Goal: Information Seeking & Learning: Understand process/instructions

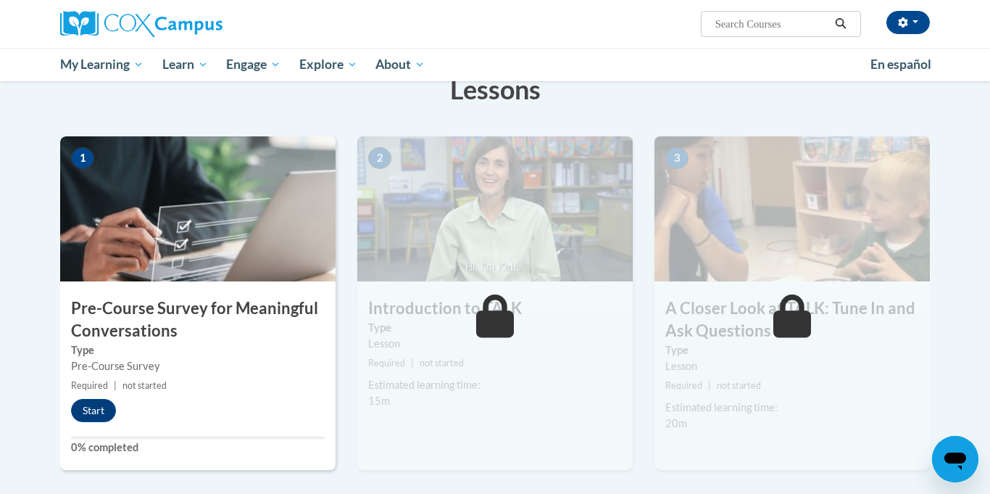
scroll to position [244, 0]
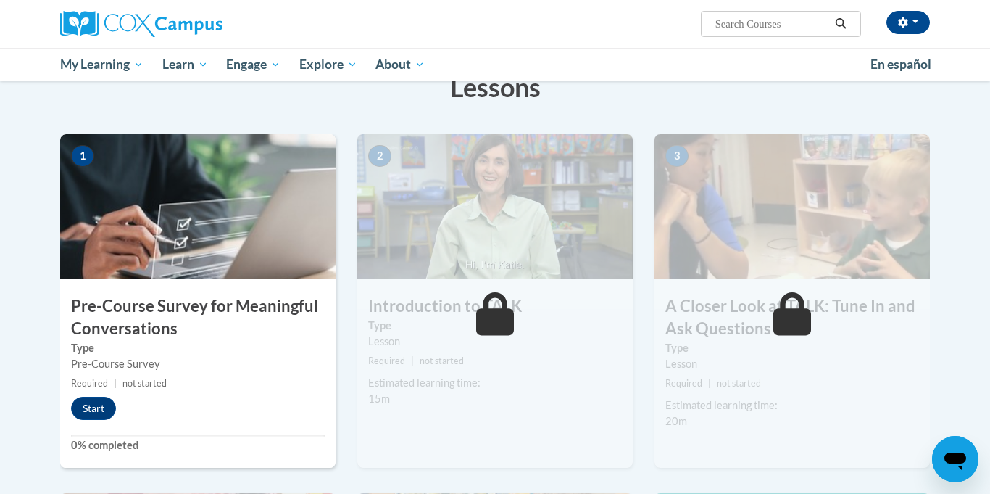
click at [989, 157] on html "[PERSON_NAME] ([GEOGRAPHIC_DATA]/Los_Angeles UTC-07:00) My Profile Inbox My Tra…" at bounding box center [495, 3] width 990 height 494
click at [99, 409] on button "Start" at bounding box center [93, 407] width 45 height 23
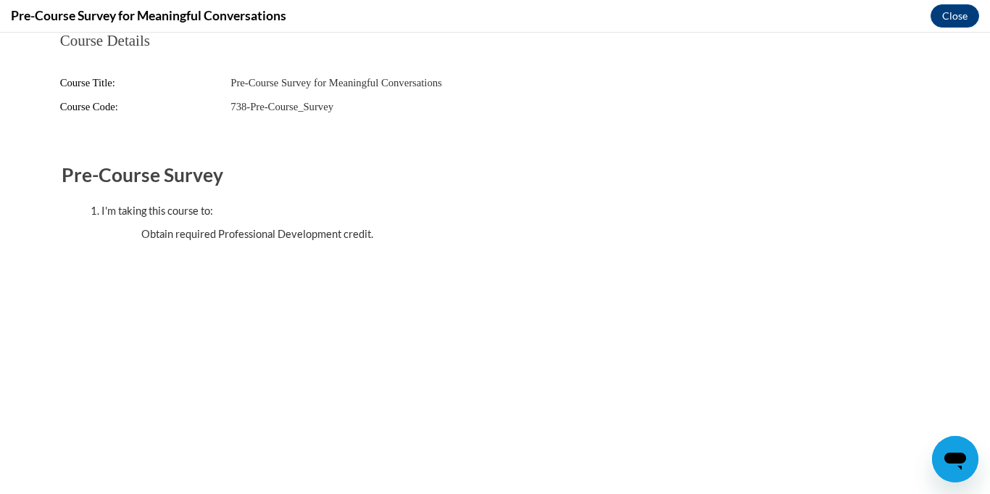
scroll to position [0, 0]
click at [950, 17] on button "Close" at bounding box center [955, 15] width 49 height 23
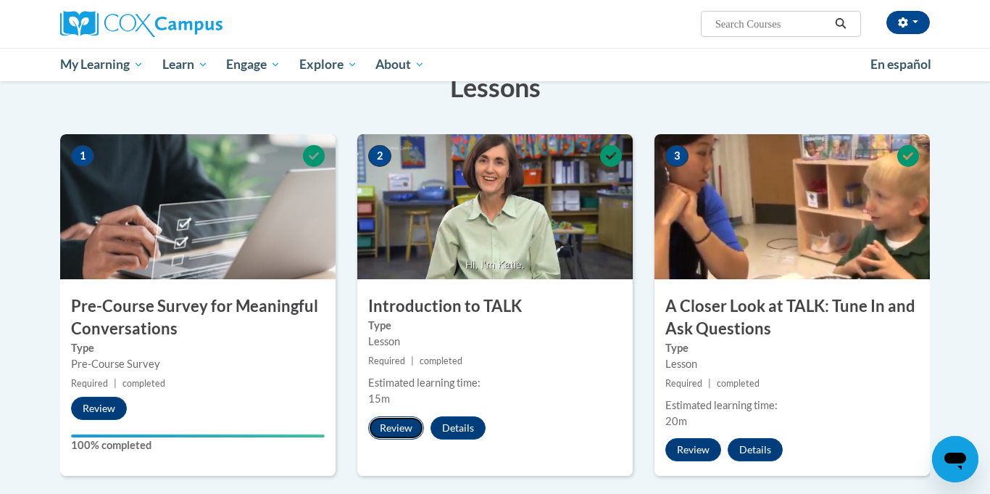
click at [399, 429] on button "Review" at bounding box center [396, 427] width 56 height 23
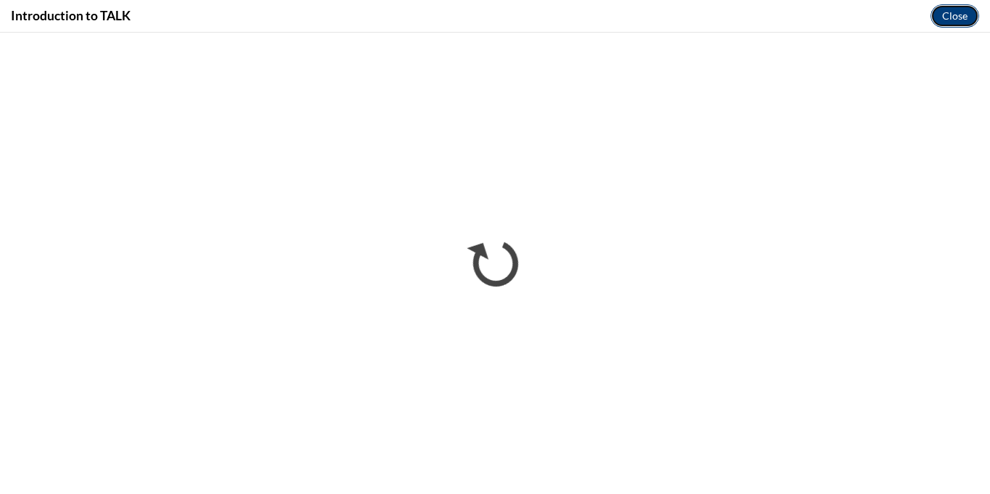
click at [955, 16] on button "Close" at bounding box center [955, 15] width 49 height 23
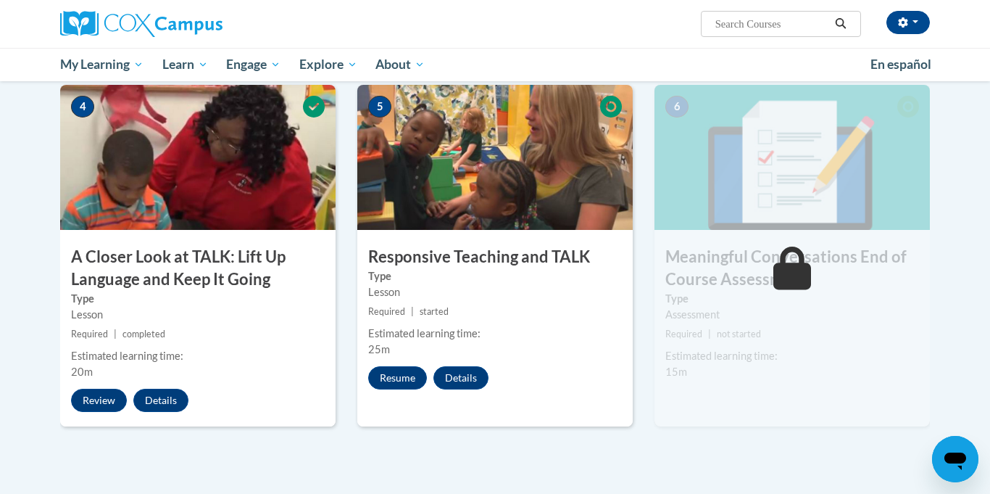
scroll to position [662, 0]
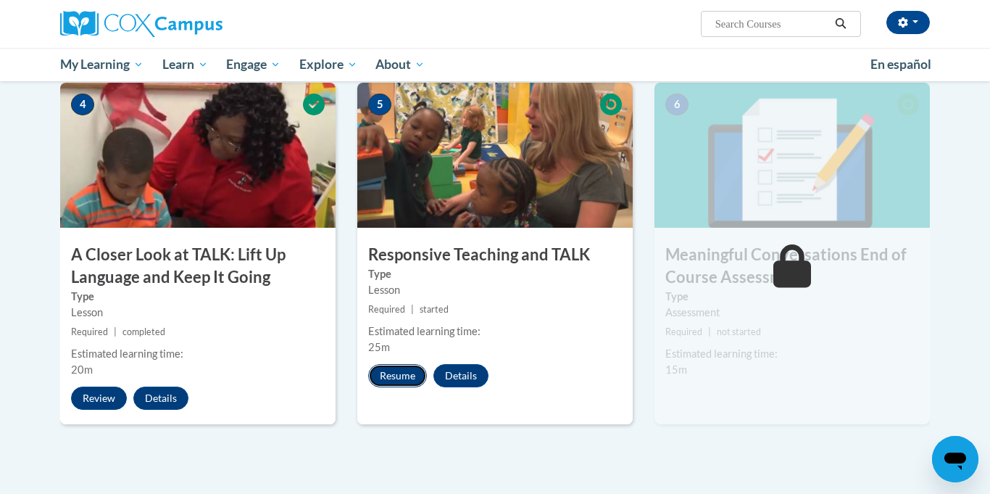
click at [407, 384] on button "Resume" at bounding box center [397, 375] width 59 height 23
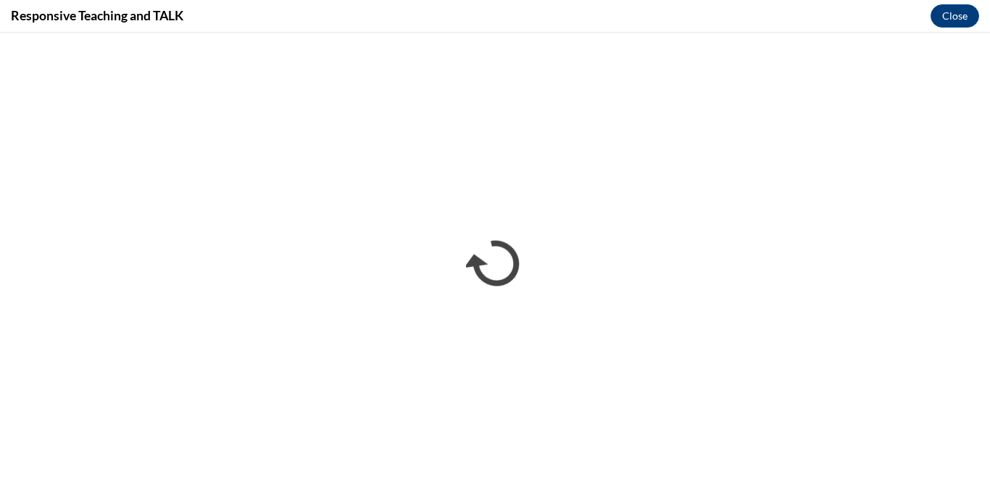
scroll to position [0, 0]
